Goal: Information Seeking & Learning: Learn about a topic

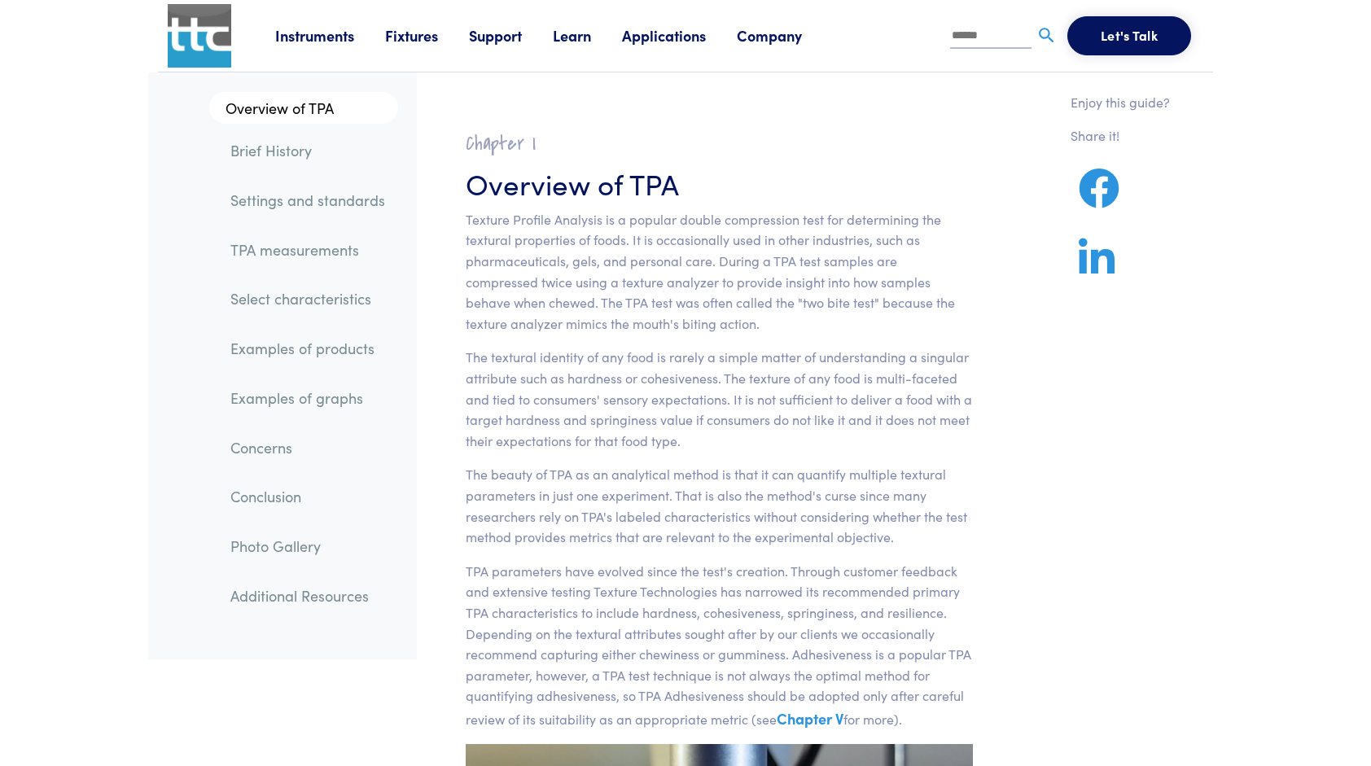
click at [340, 245] on link "TPA measurements" at bounding box center [307, 249] width 181 height 37
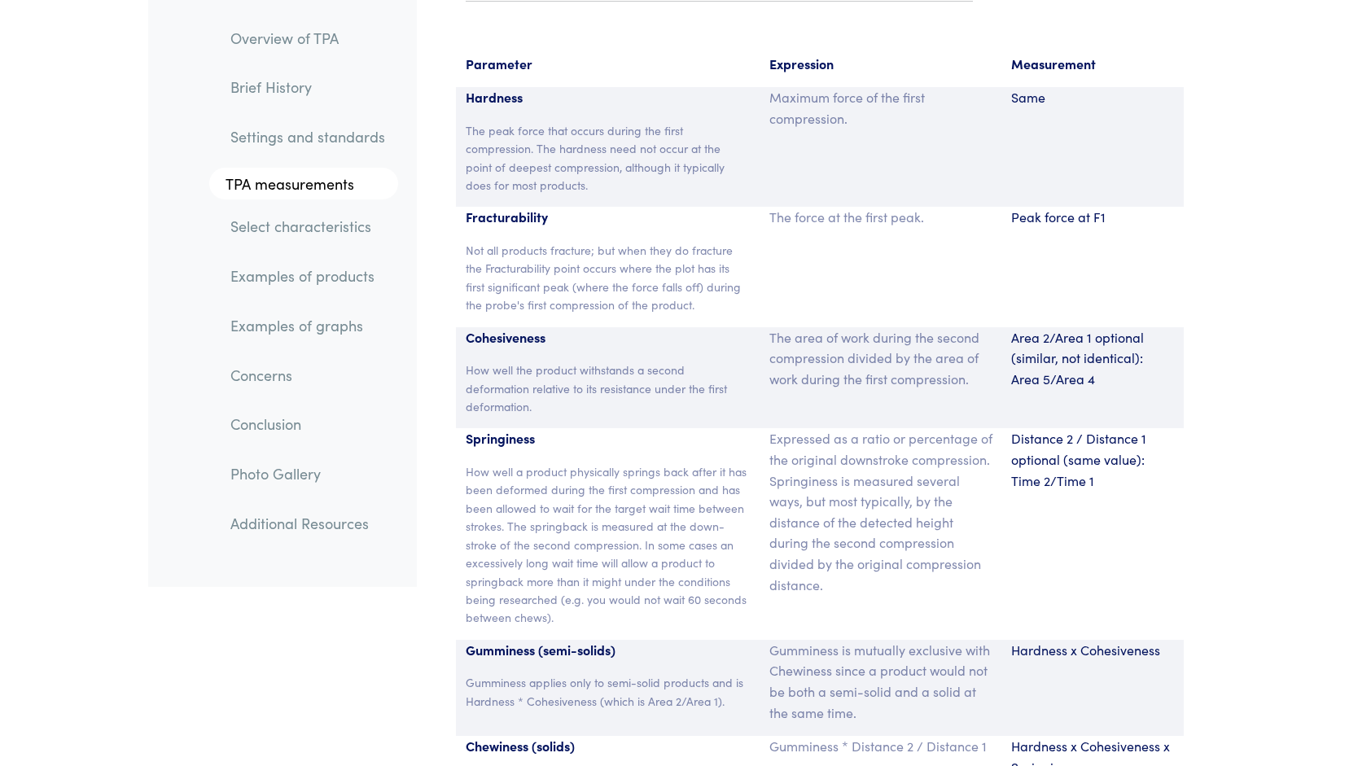
scroll to position [10690, 0]
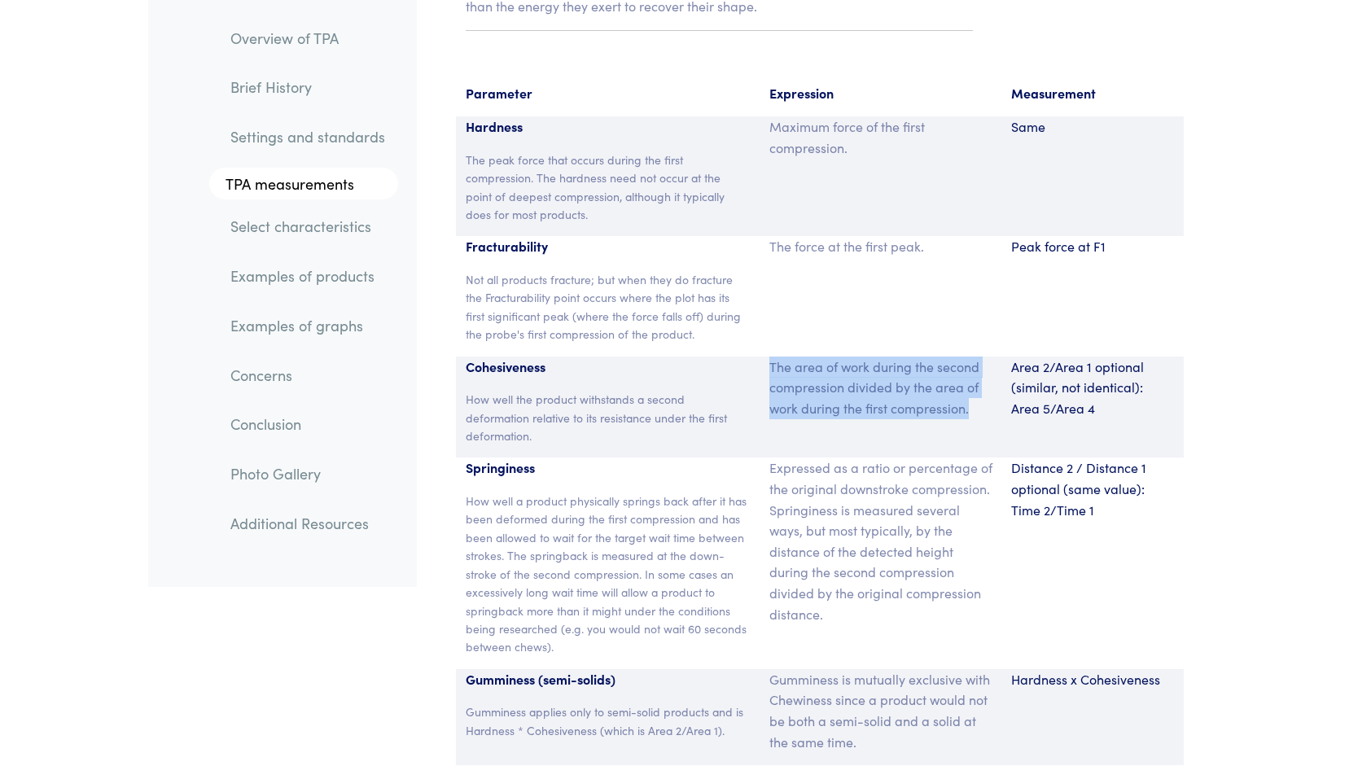
drag, startPoint x: 770, startPoint y: 347, endPoint x: 968, endPoint y: 392, distance: 203.7
click at [968, 392] on p "The area of work during the second compression divided by the area of work duri…" at bounding box center [880, 387] width 223 height 63
copy p "The area of work during the second compression divided by the area of work duri…"
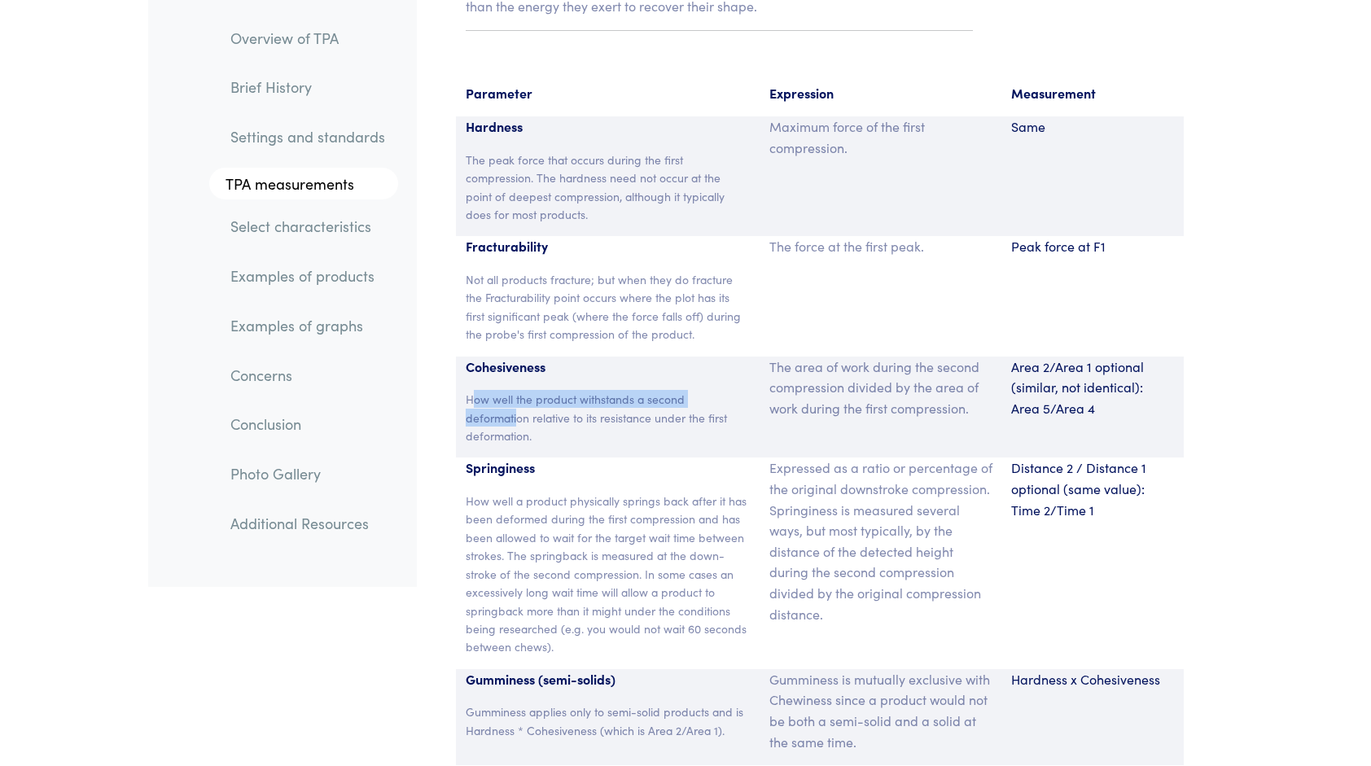
drag, startPoint x: 473, startPoint y: 378, endPoint x: 516, endPoint y: 392, distance: 45.6
click at [516, 392] on p "How well the product withstands a second deformation relative to its resistance…" at bounding box center [608, 417] width 284 height 55
drag, startPoint x: 516, startPoint y: 392, endPoint x: 471, endPoint y: 378, distance: 47.1
click at [485, 390] on p "How well the product withstands a second deformation relative to its resistance…" at bounding box center [608, 417] width 284 height 55
drag, startPoint x: 466, startPoint y: 376, endPoint x: 535, endPoint y: 418, distance: 80.7
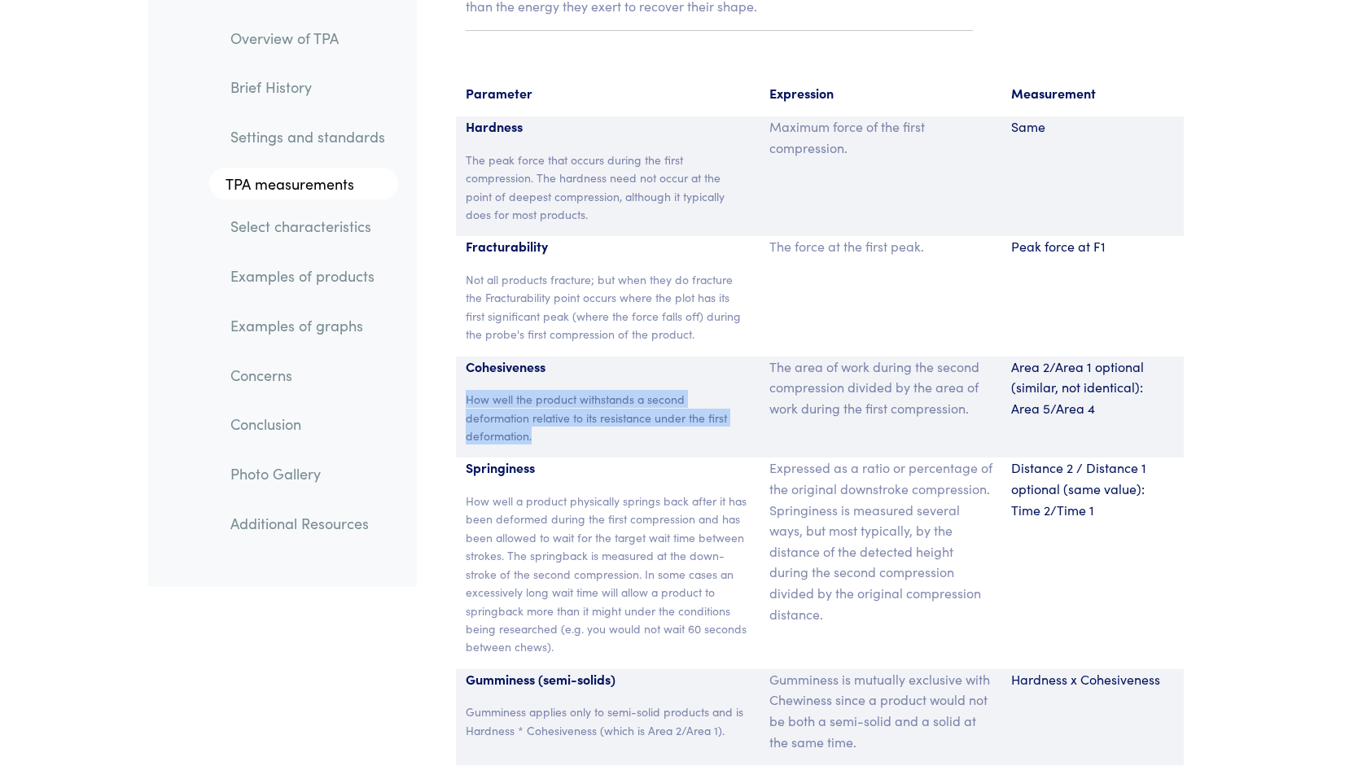
click at [535, 418] on p "How well the product withstands a second deformation relative to its resistance…" at bounding box center [608, 417] width 284 height 55
copy p "How well the product withstands a second deformation relative to its resistance…"
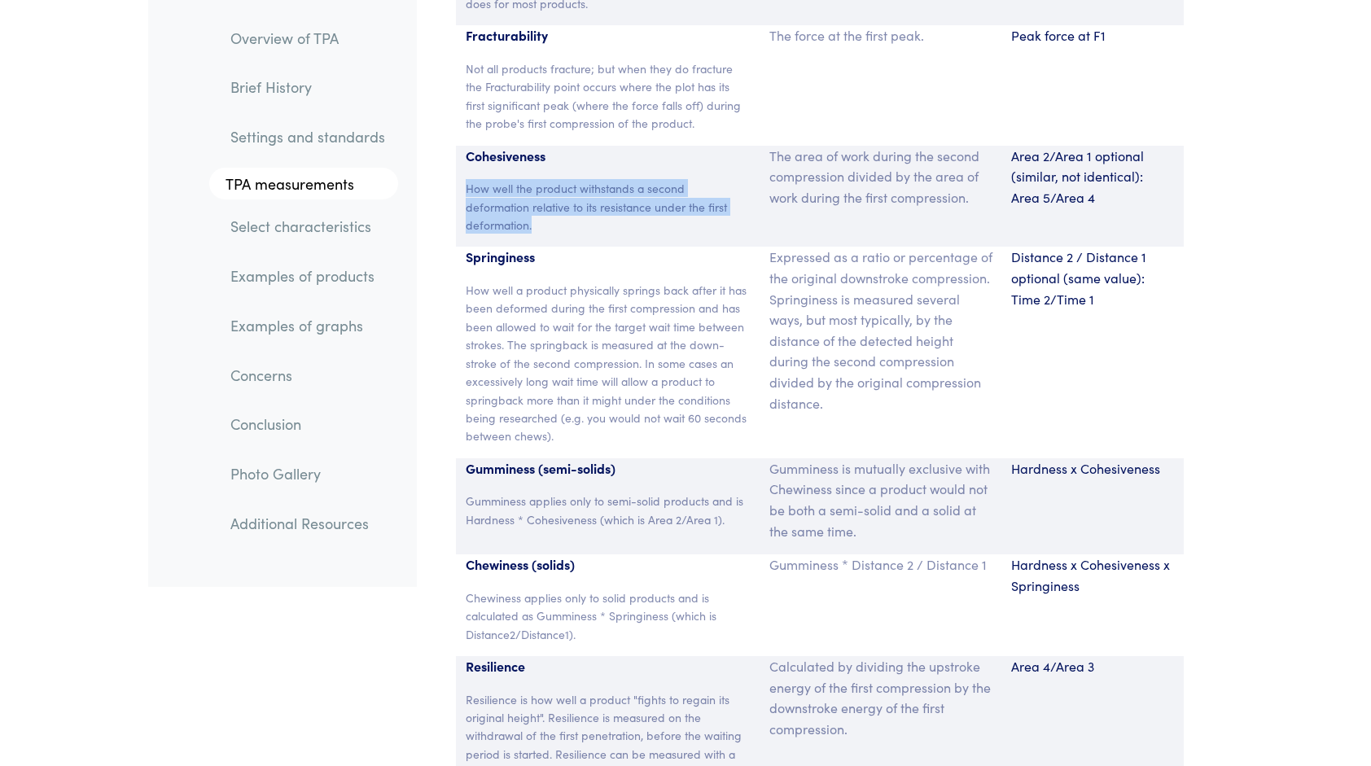
scroll to position [10853, 0]
